Goal: Task Accomplishment & Management: Use online tool/utility

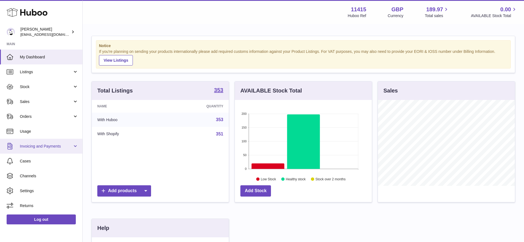
scroll to position [34, 0]
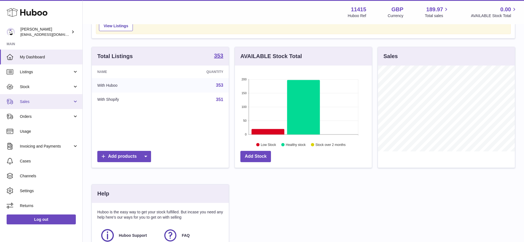
click at [23, 104] on span "Sales" at bounding box center [46, 101] width 53 height 5
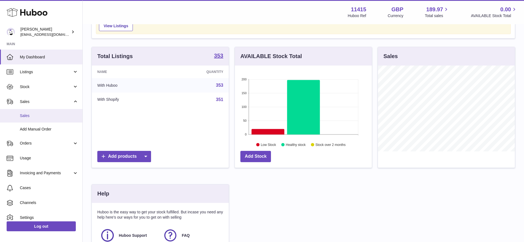
click at [53, 119] on link "Sales" at bounding box center [41, 116] width 82 height 14
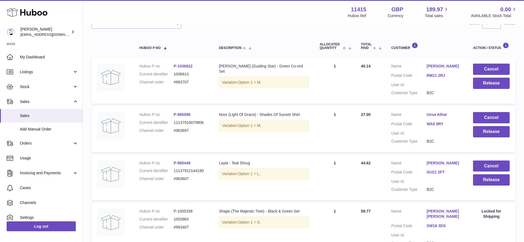
scroll to position [69, 0]
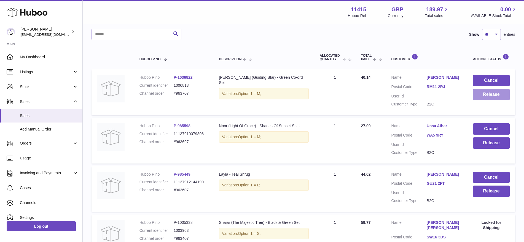
click at [488, 95] on button "Release" at bounding box center [491, 94] width 37 height 11
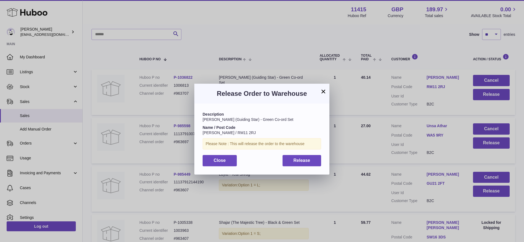
click at [367, 32] on div "× Release Order to Warehouse Description Tara (Guiding Star) - Green Co-ord Set…" at bounding box center [262, 129] width 524 height 242
